Goal: Task Accomplishment & Management: Complete application form

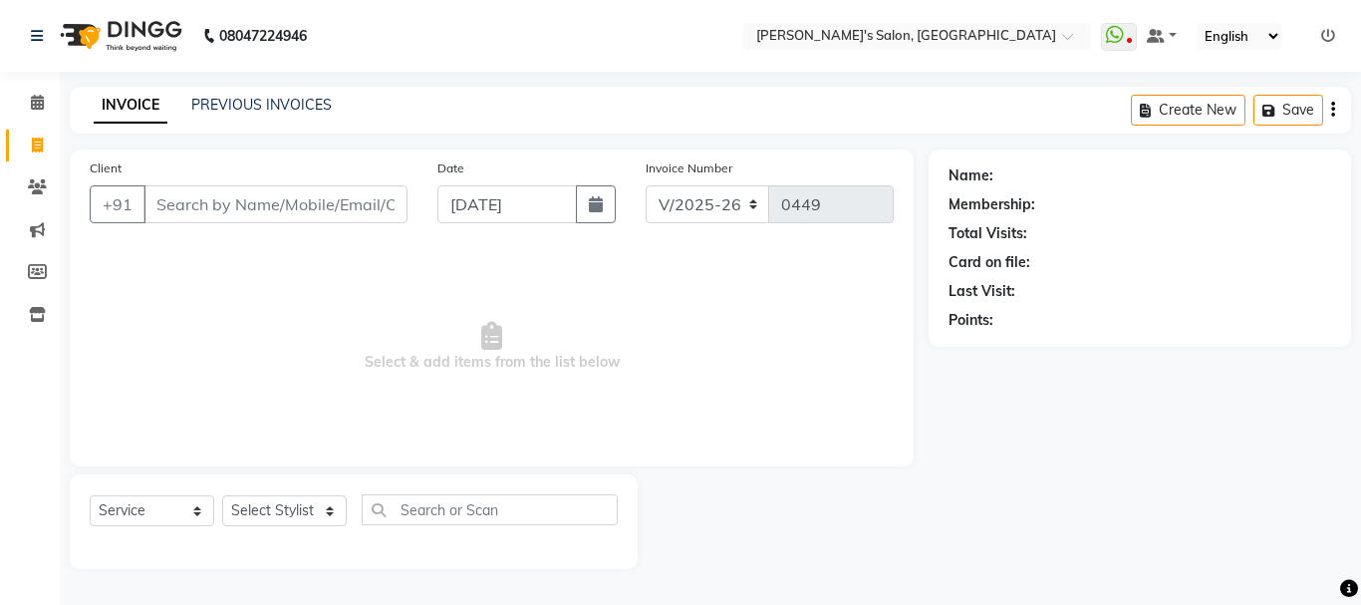
select select "716"
select select "service"
click at [225, 222] on input "Client" at bounding box center [276, 204] width 264 height 38
click at [223, 221] on input "Client" at bounding box center [276, 204] width 264 height 38
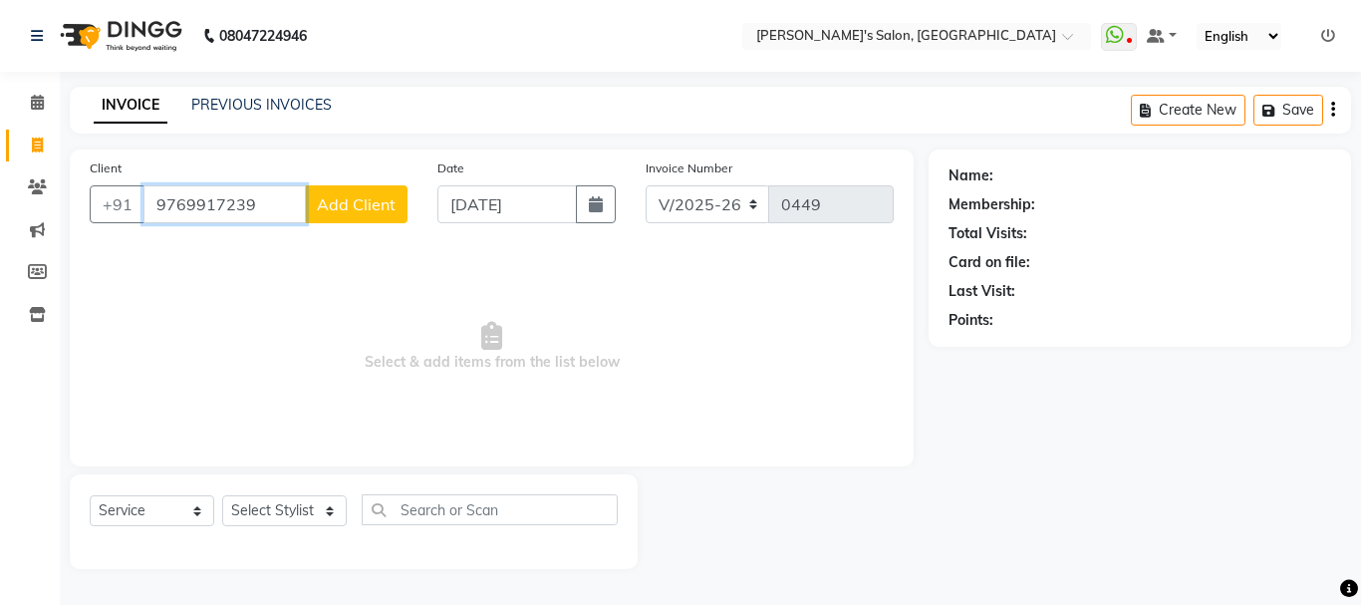
type input "9769917239"
click at [336, 198] on span "Add Client" at bounding box center [356, 204] width 79 height 20
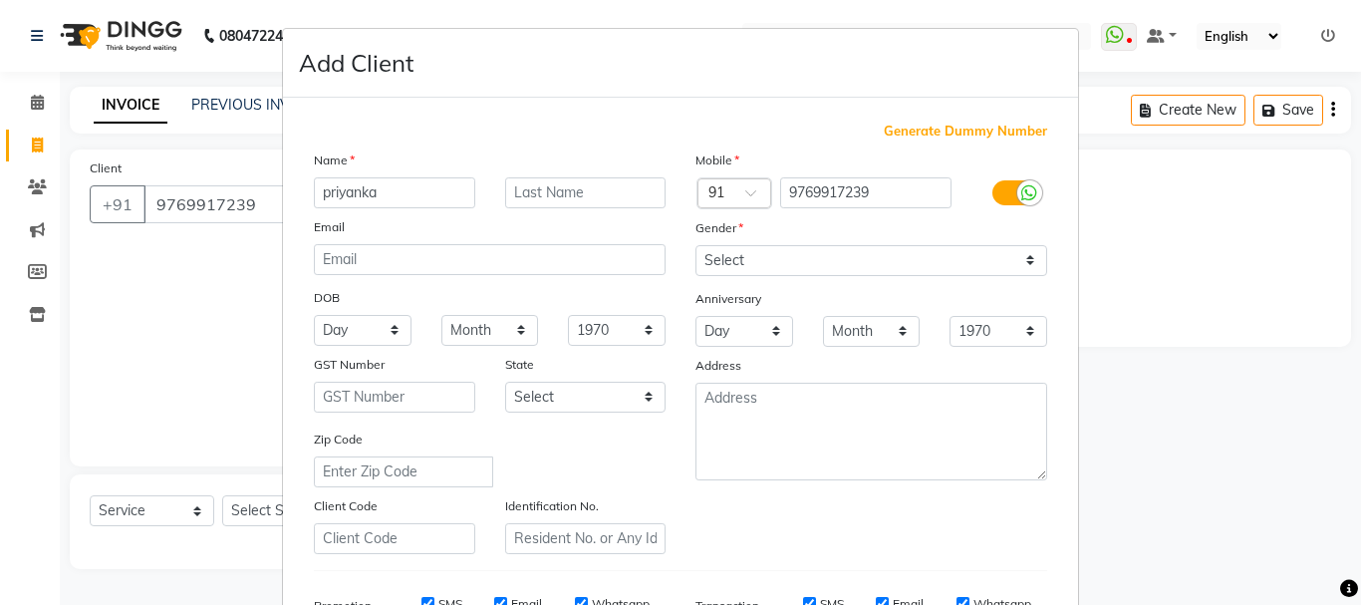
type input "priyanka"
click at [720, 250] on select "Select [DEMOGRAPHIC_DATA] [DEMOGRAPHIC_DATA] Other Prefer Not To Say" at bounding box center [872, 260] width 352 height 31
select select "[DEMOGRAPHIC_DATA]"
click at [696, 245] on select "Select [DEMOGRAPHIC_DATA] [DEMOGRAPHIC_DATA] Other Prefer Not To Say" at bounding box center [872, 260] width 352 height 31
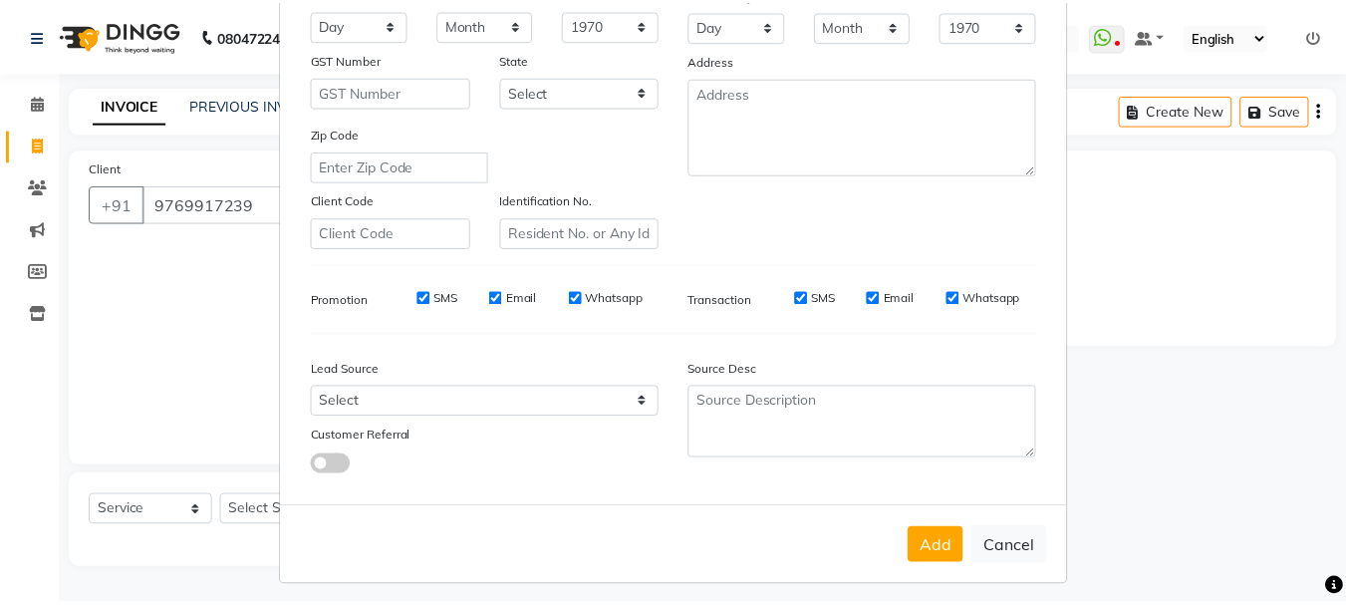
scroll to position [315, 0]
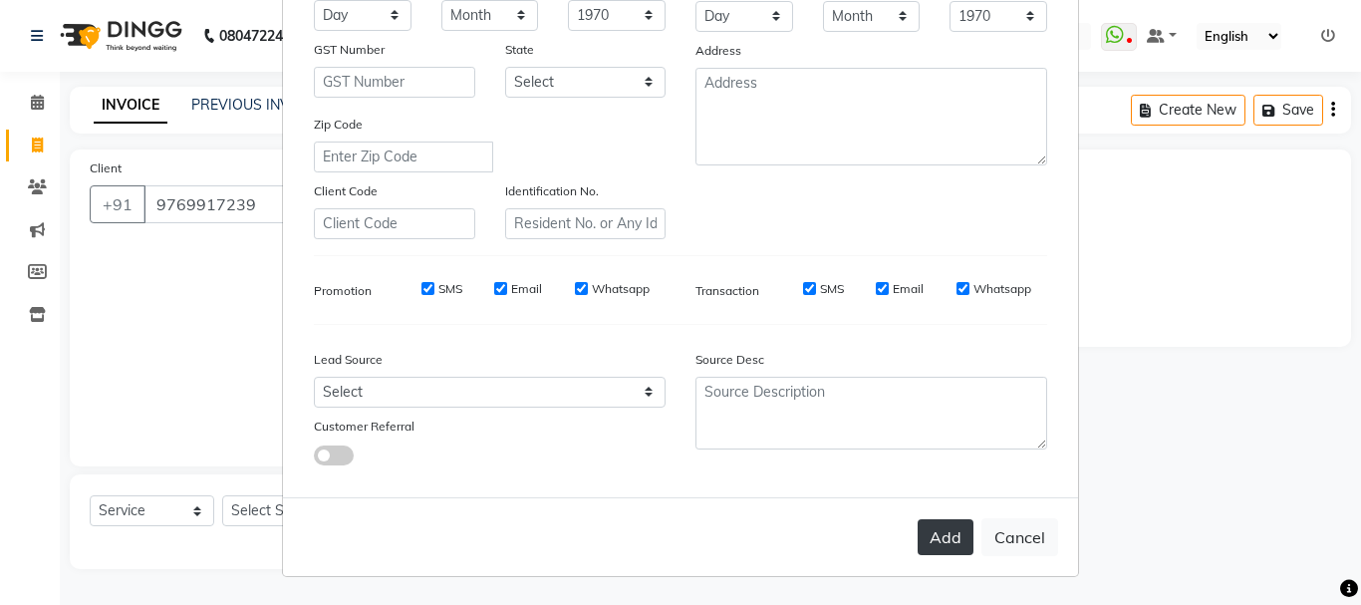
click at [924, 527] on button "Add" at bounding box center [946, 537] width 56 height 36
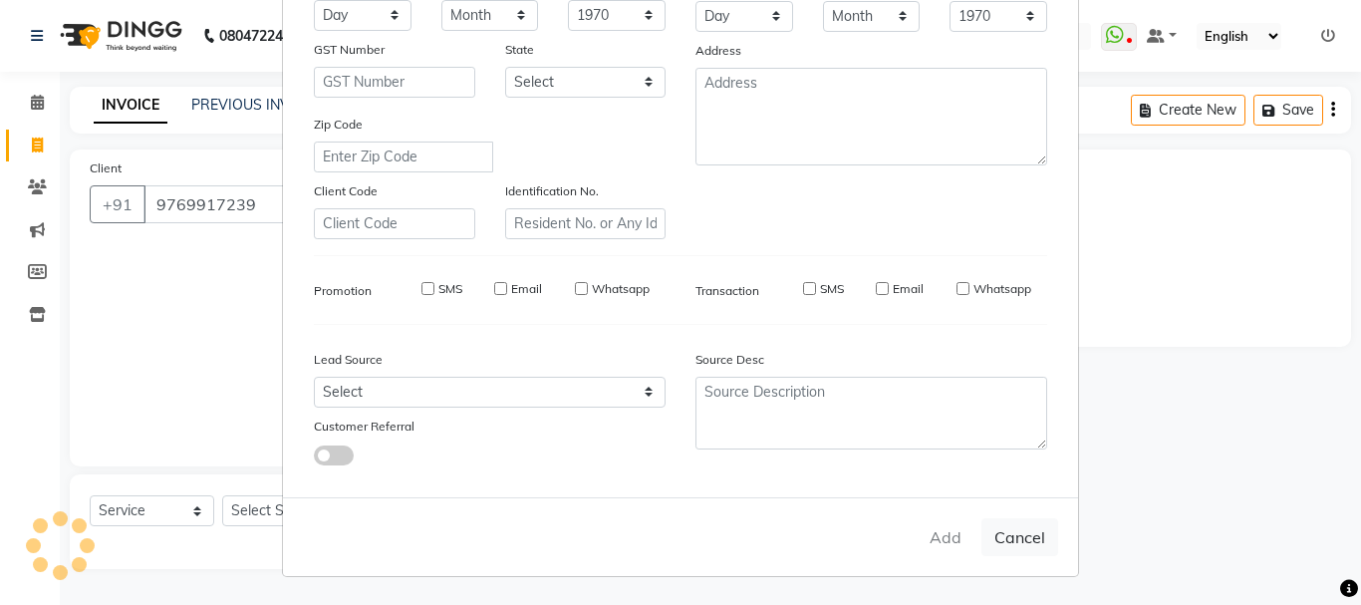
select select
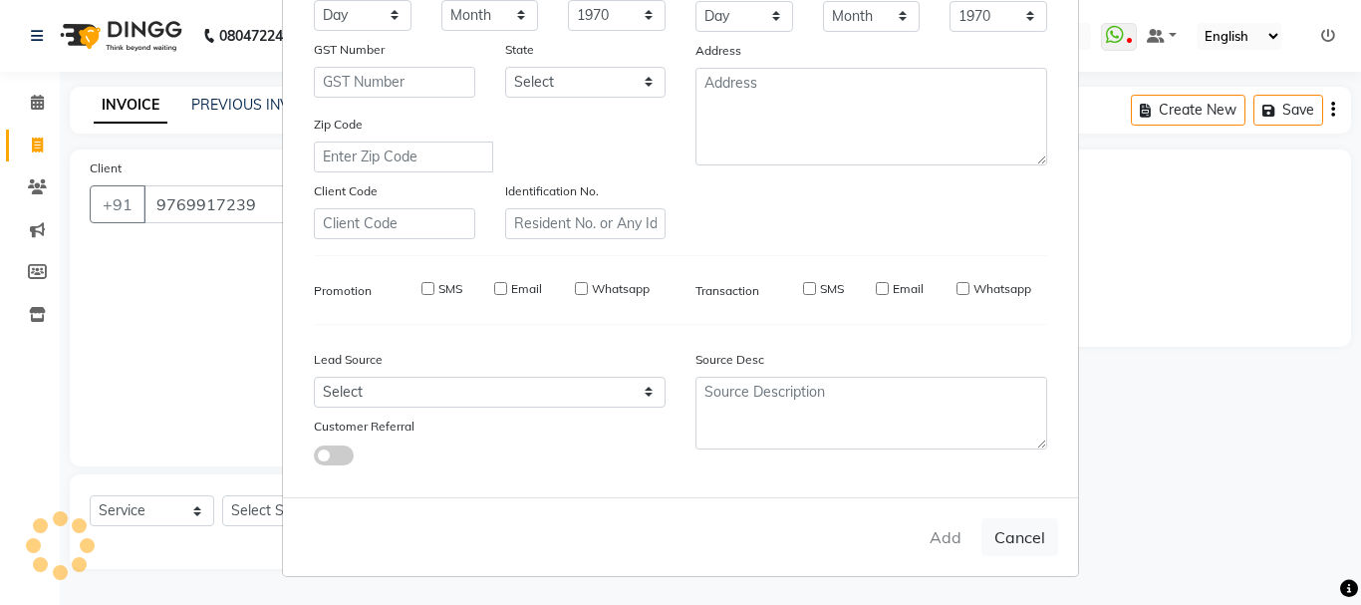
select select
checkbox input "false"
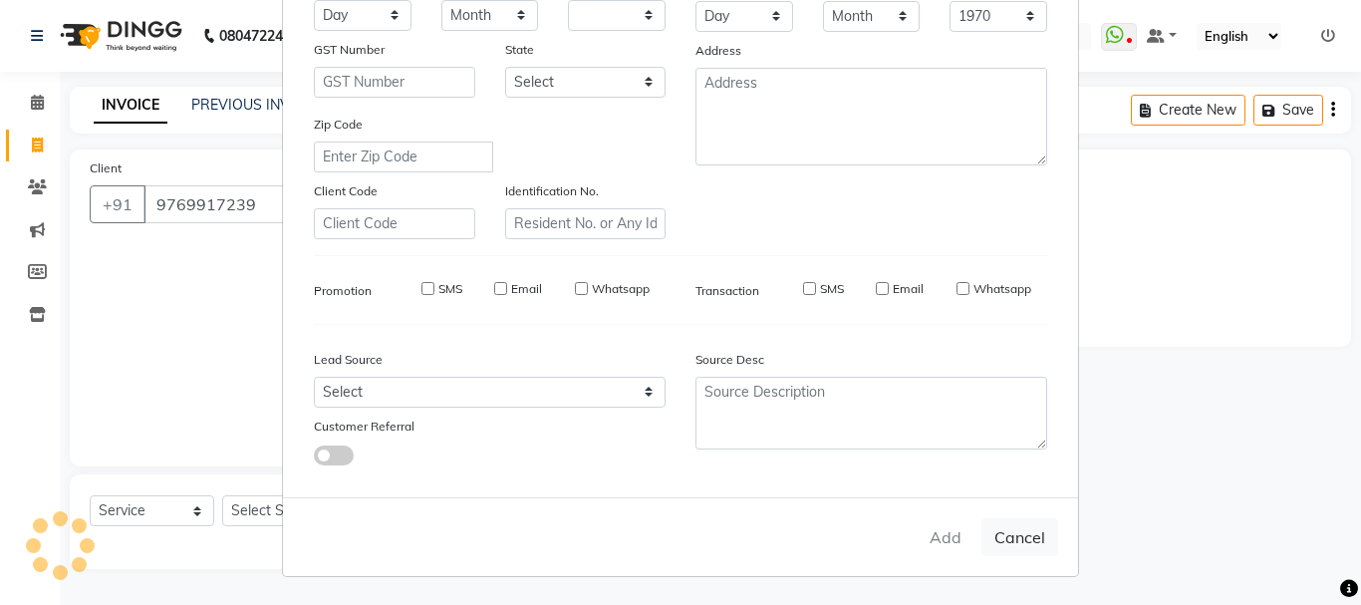
checkbox input "false"
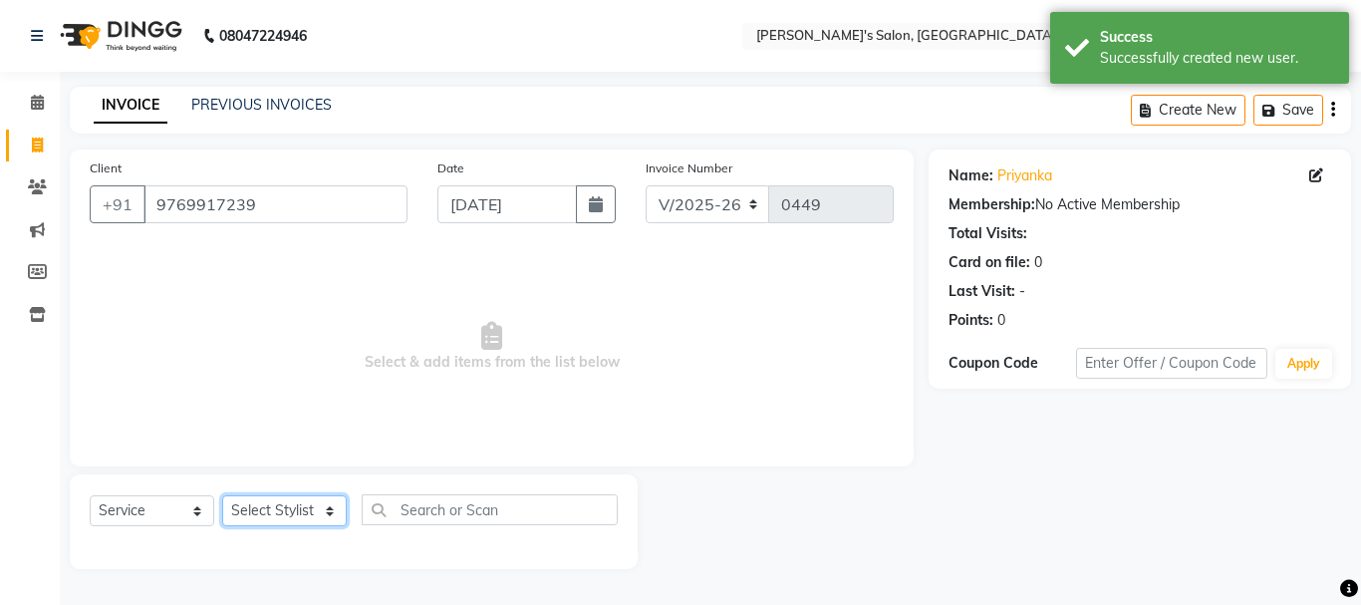
click at [280, 507] on select "Select Stylist [PERSON_NAME] [PERSON_NAME] [PERSON_NAME] [PERSON_NAME] [PERSON_…" at bounding box center [284, 510] width 125 height 31
select select "85925"
click at [222, 495] on select "Select Stylist [PERSON_NAME] [PERSON_NAME] [PERSON_NAME] [PERSON_NAME] [PERSON_…" at bounding box center [284, 510] width 125 height 31
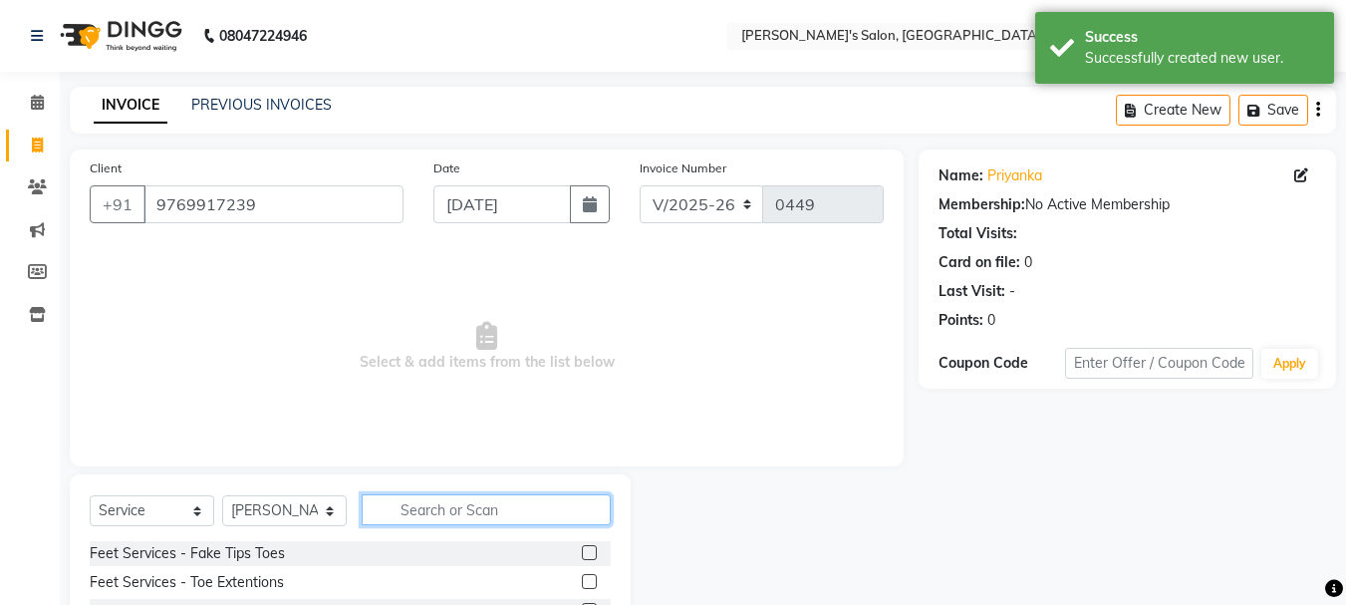
click at [414, 501] on input "text" at bounding box center [486, 509] width 249 height 31
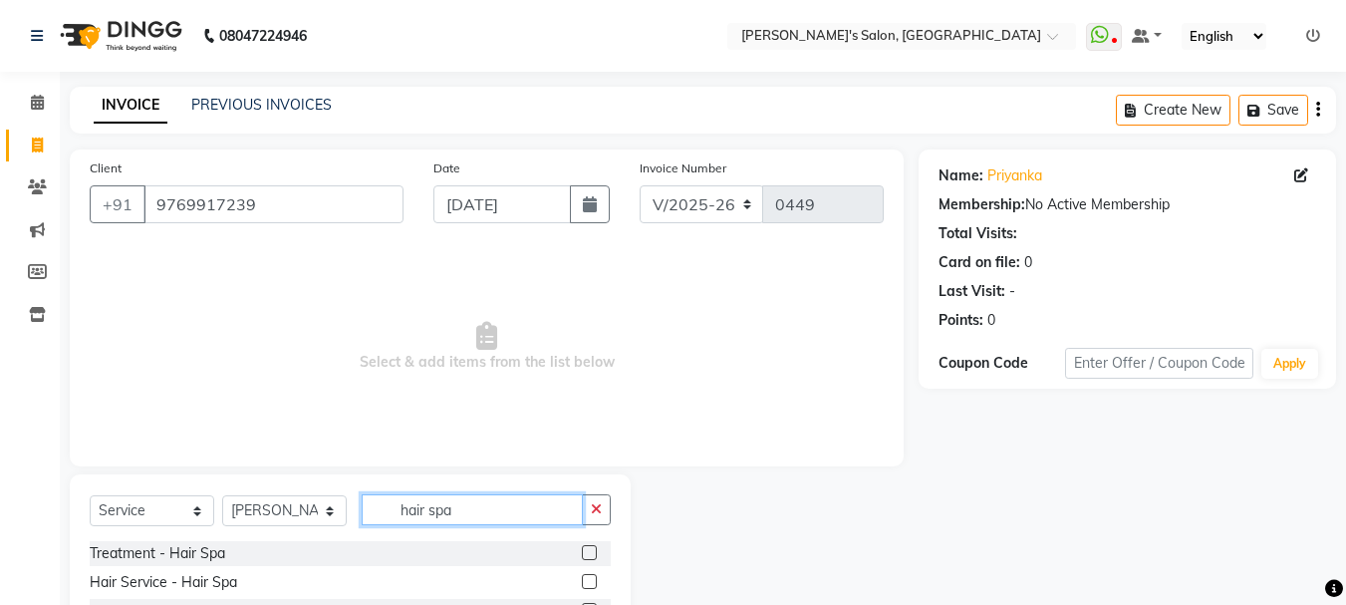
type input "hair spa"
click at [583, 579] on label at bounding box center [589, 581] width 15 height 15
click at [583, 579] on input "checkbox" at bounding box center [588, 582] width 13 height 13
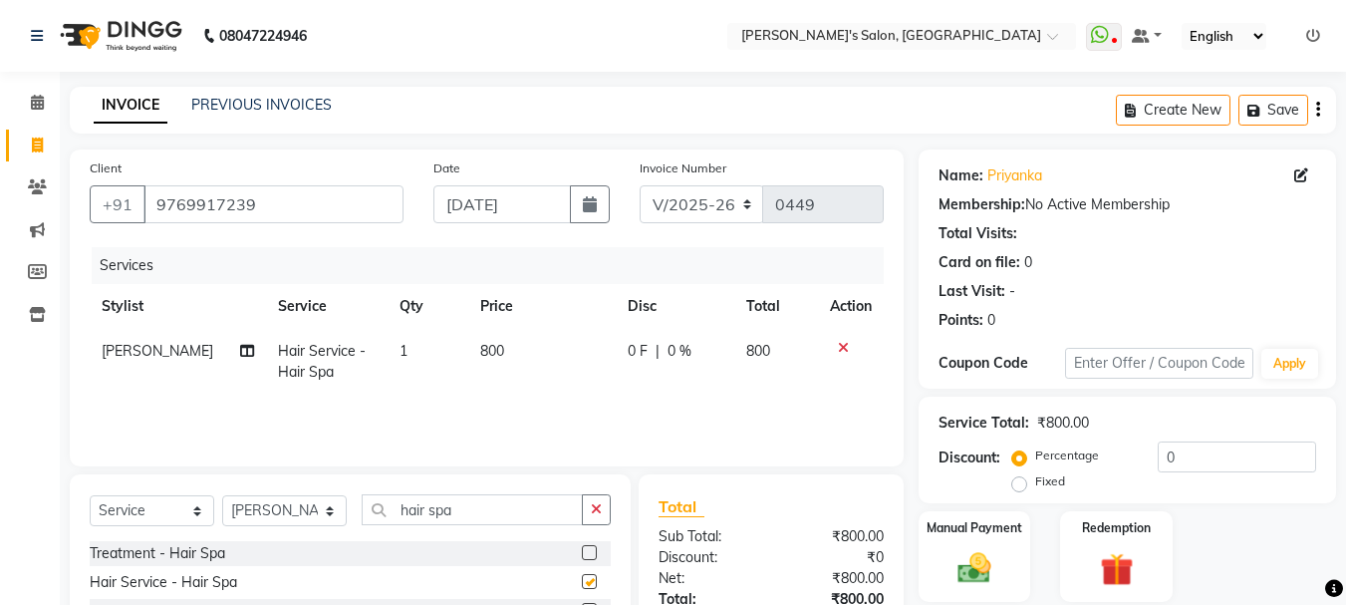
checkbox input "false"
click at [979, 566] on img at bounding box center [975, 568] width 56 height 40
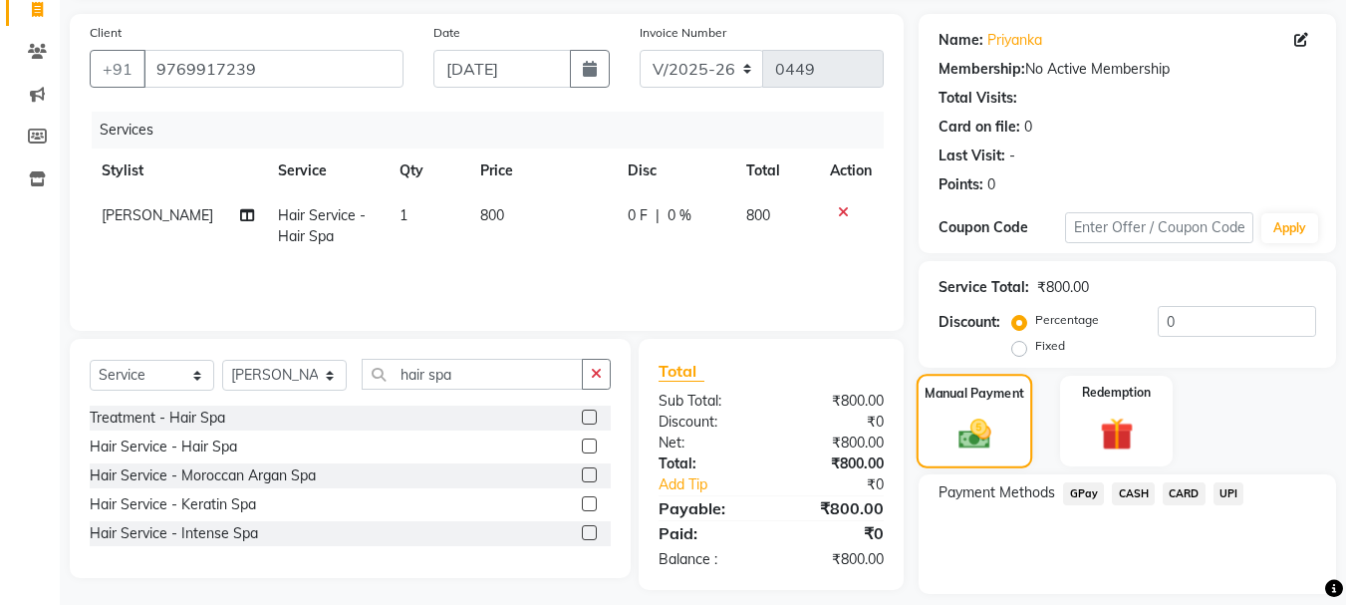
scroll to position [195, 0]
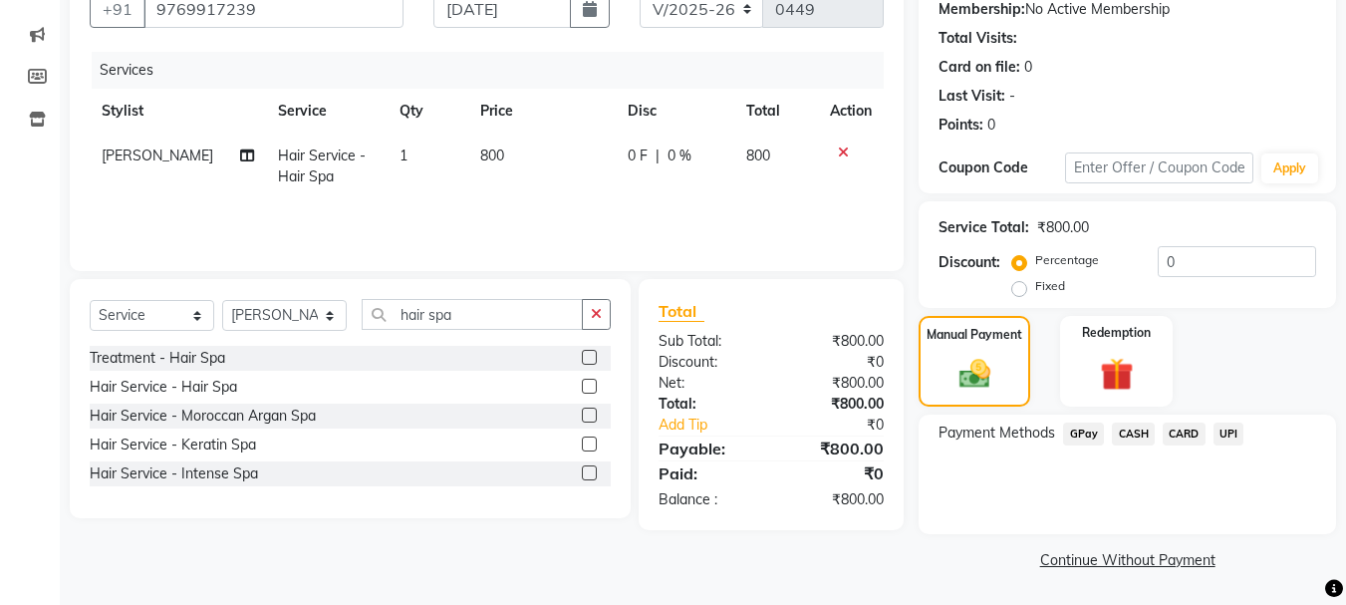
click at [1082, 433] on span "GPay" at bounding box center [1083, 434] width 41 height 23
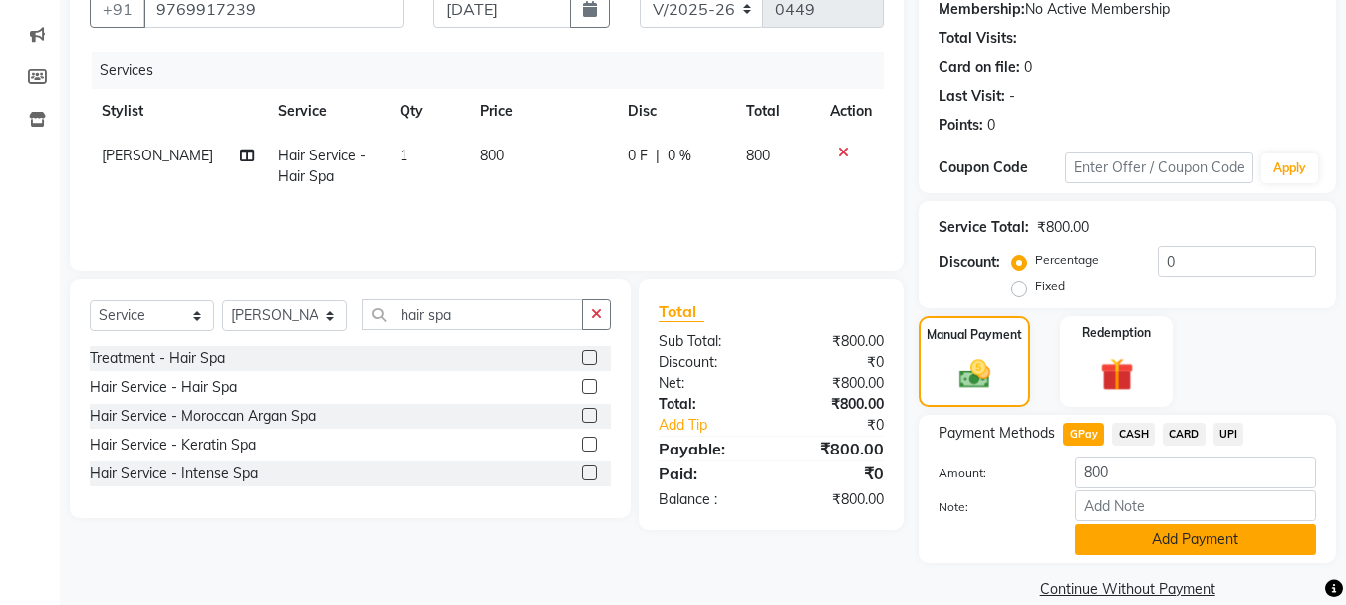
click at [1159, 528] on button "Add Payment" at bounding box center [1195, 539] width 241 height 31
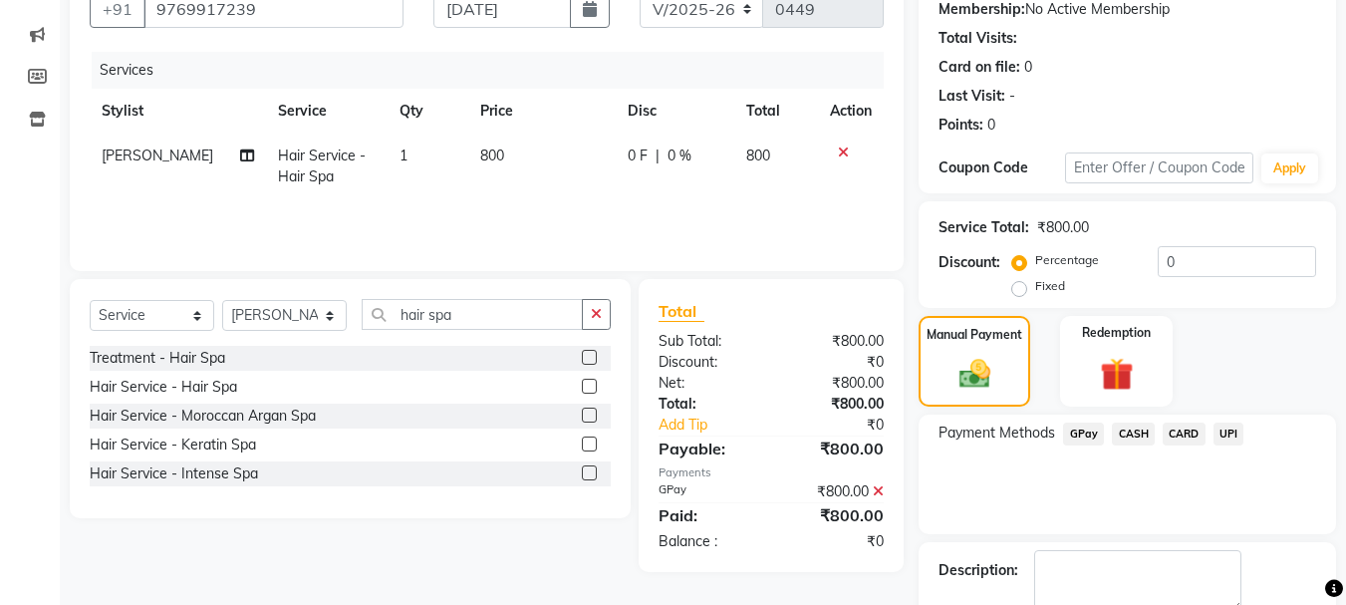
scroll to position [308, 0]
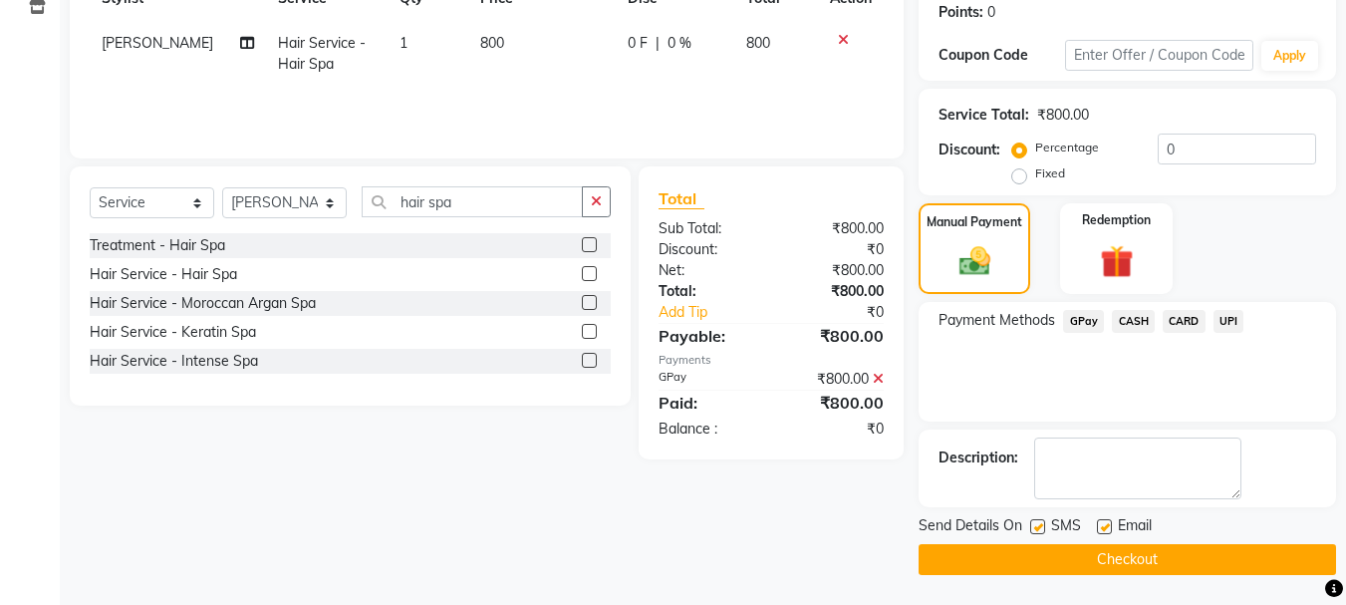
click at [1122, 562] on button "Checkout" at bounding box center [1128, 559] width 418 height 31
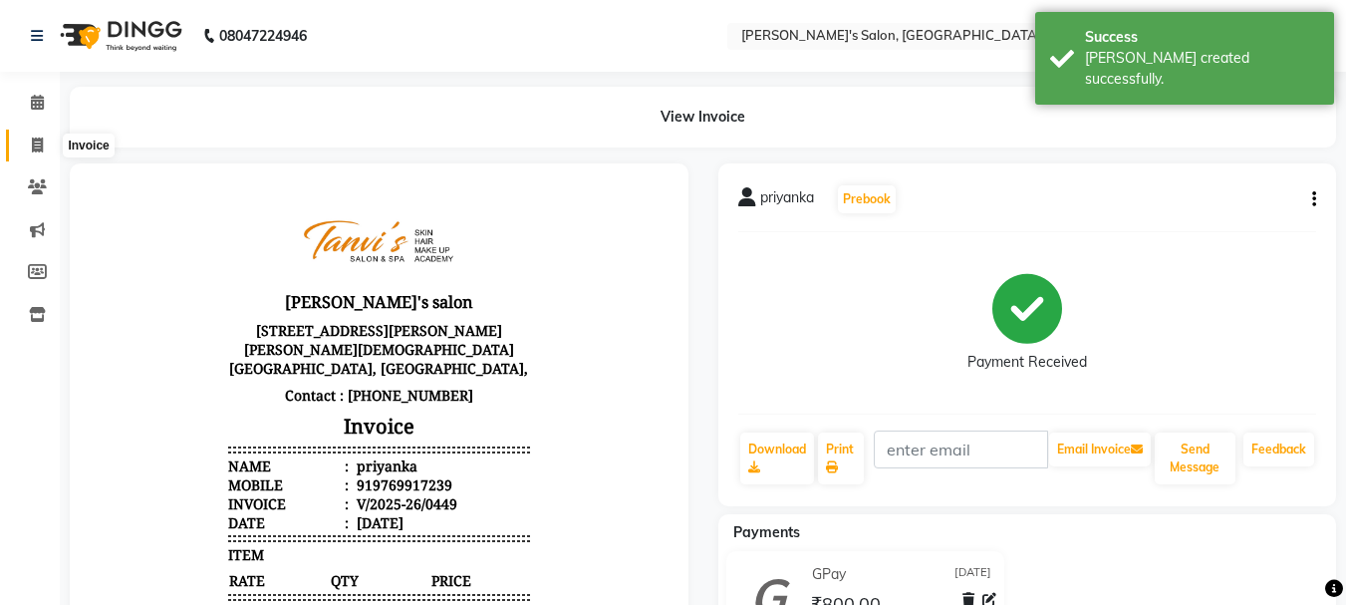
click at [39, 147] on icon at bounding box center [37, 145] width 11 height 15
select select "service"
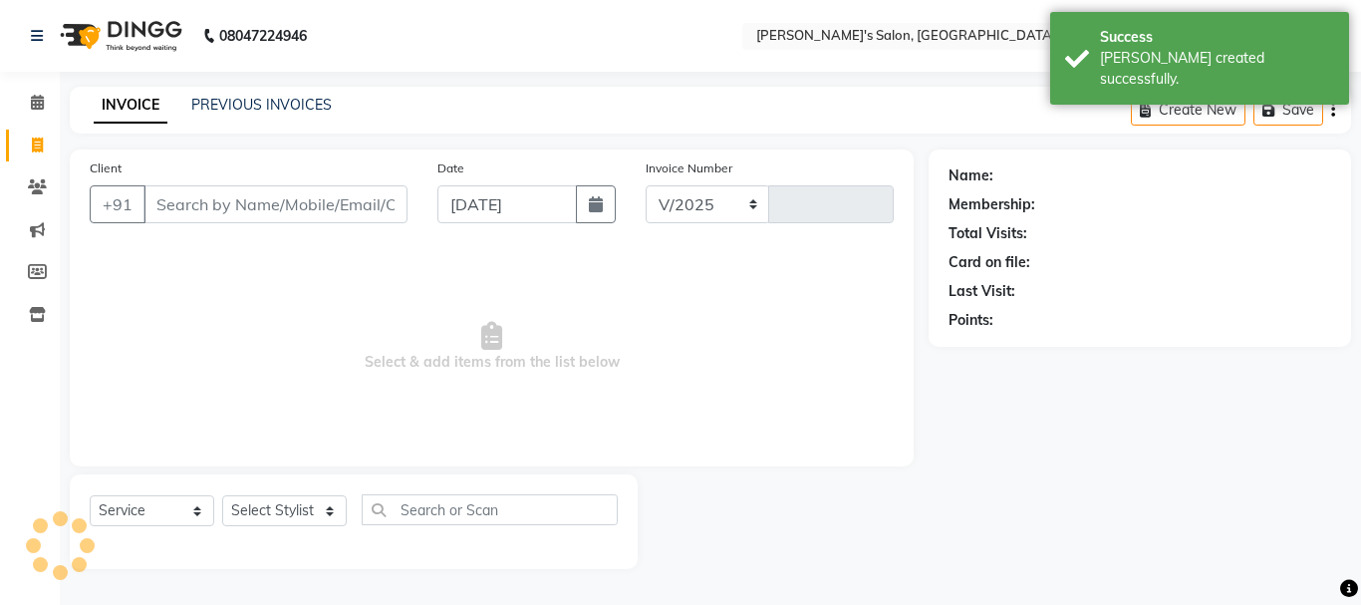
select select "716"
type input "0450"
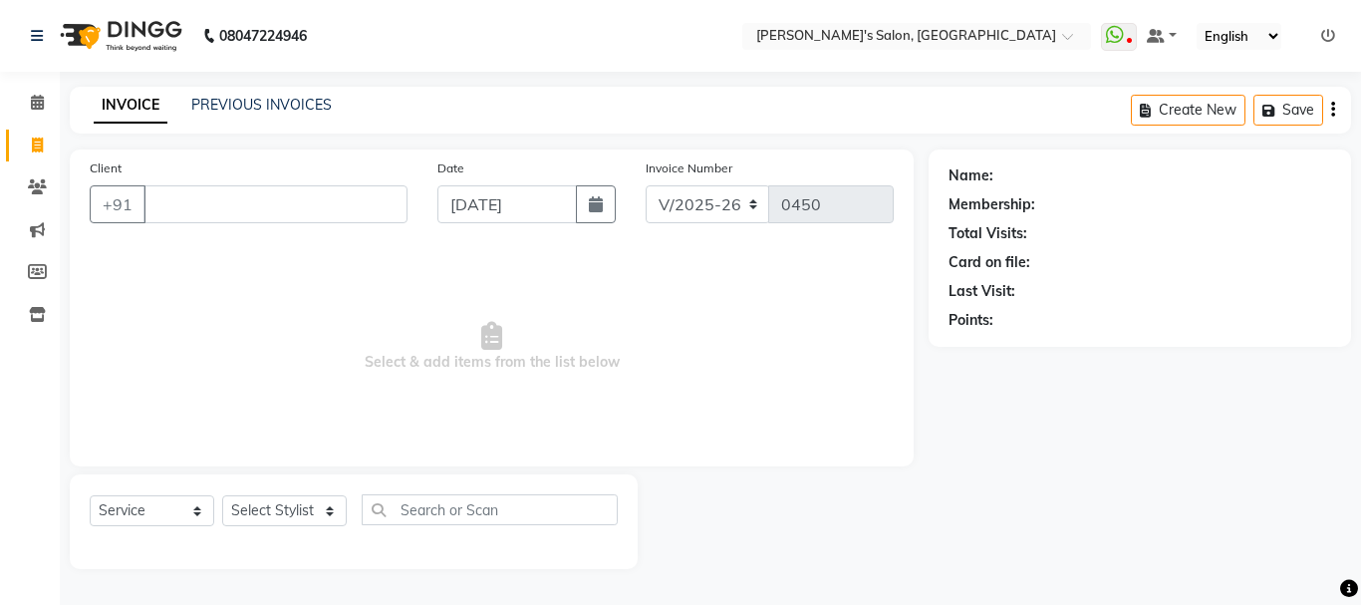
click at [302, 287] on span "Select & add items from the list below" at bounding box center [492, 346] width 804 height 199
